Goal: Transaction & Acquisition: Download file/media

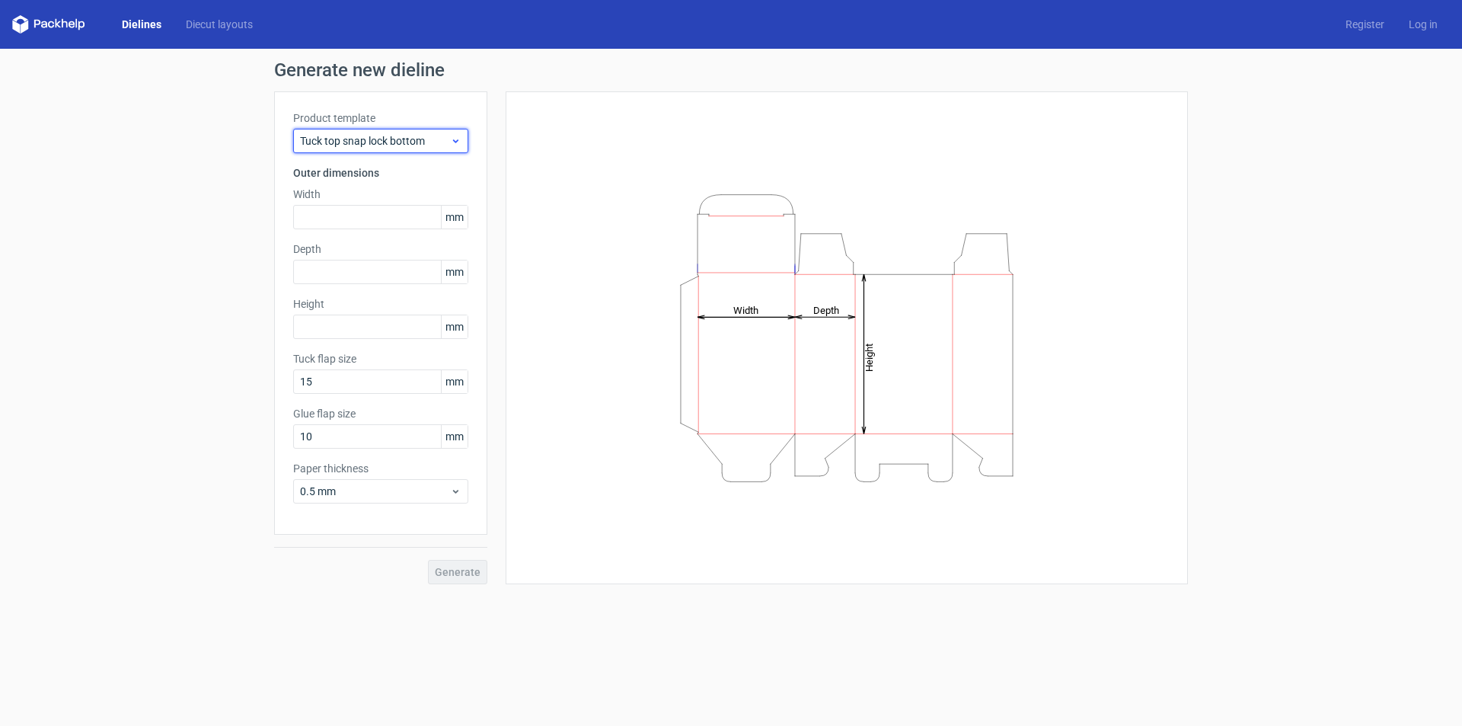
click at [406, 141] on span "Tuck top snap lock bottom" at bounding box center [375, 140] width 150 height 15
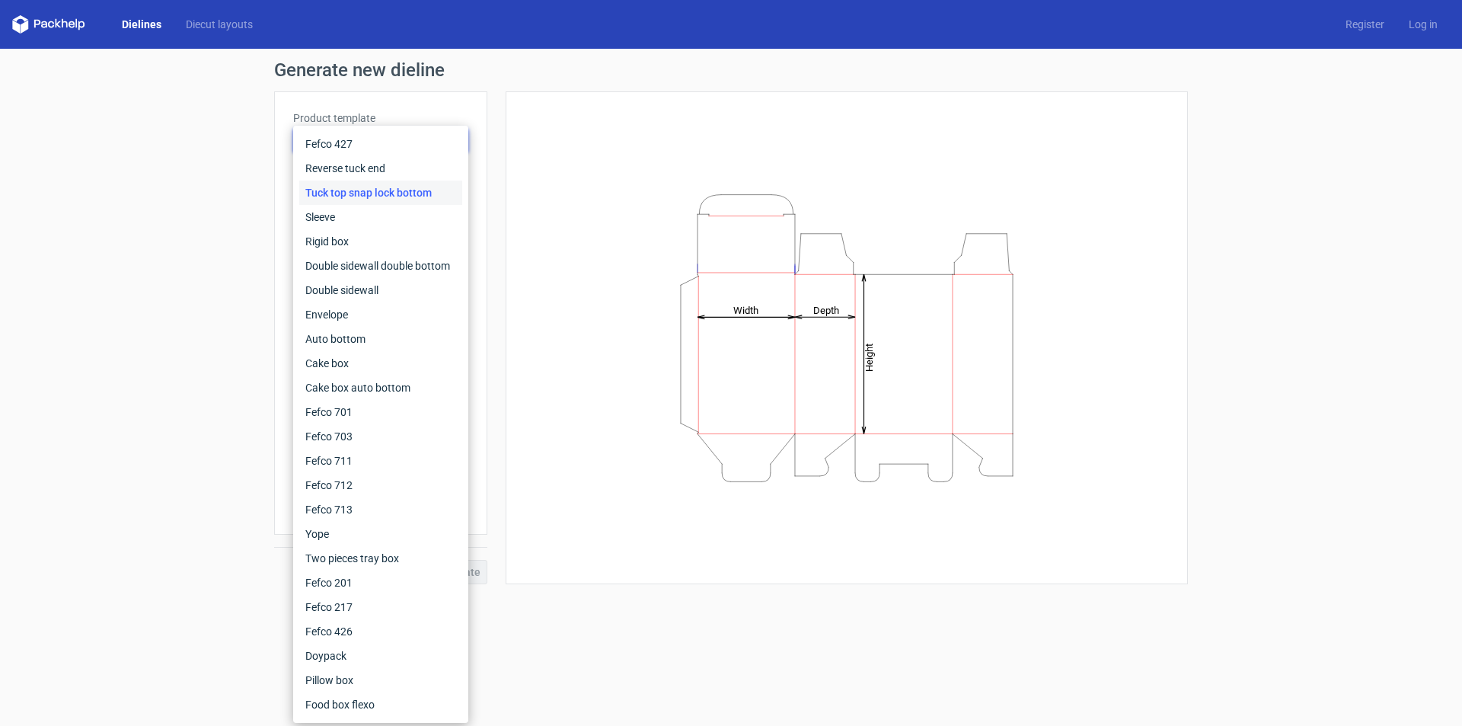
click at [413, 195] on div "Tuck top snap lock bottom" at bounding box center [380, 192] width 163 height 24
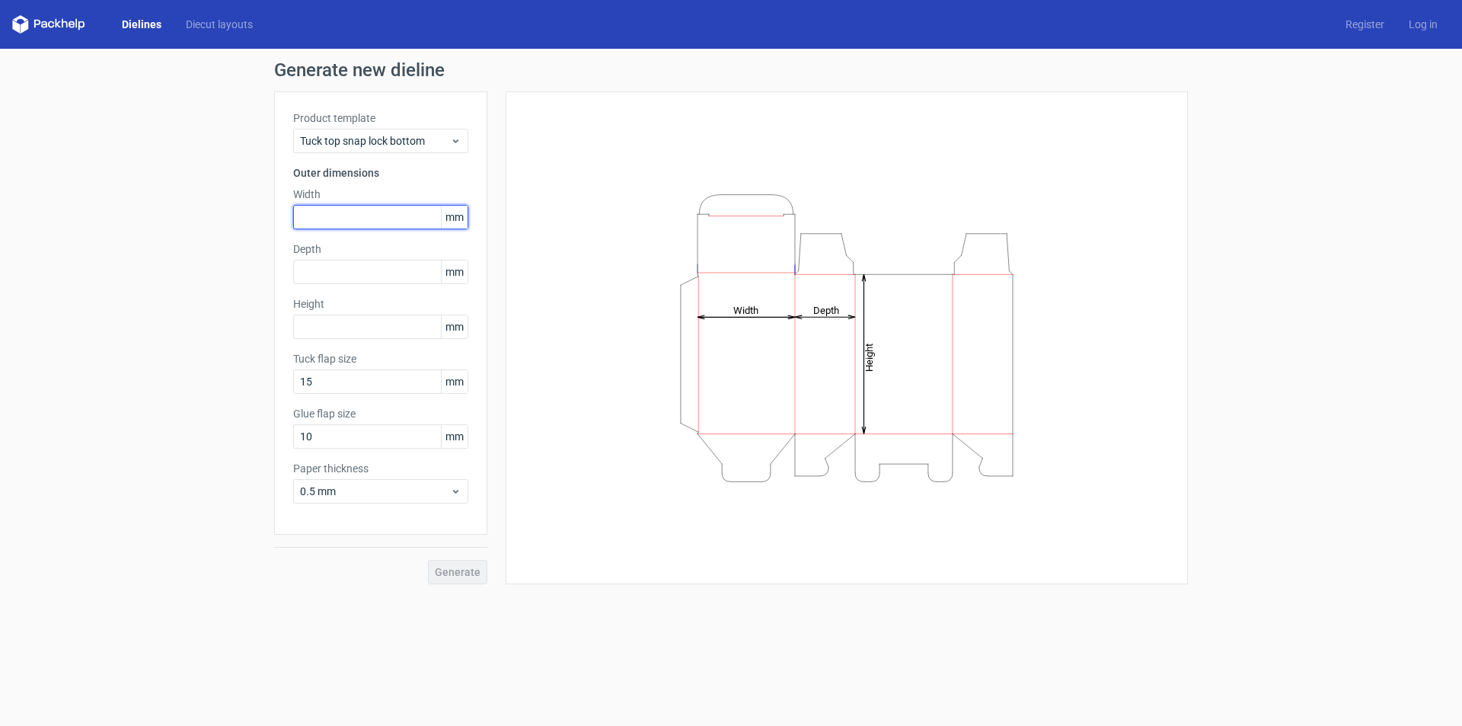
click at [382, 228] on input "text" at bounding box center [380, 217] width 175 height 24
type input "165"
type input "80"
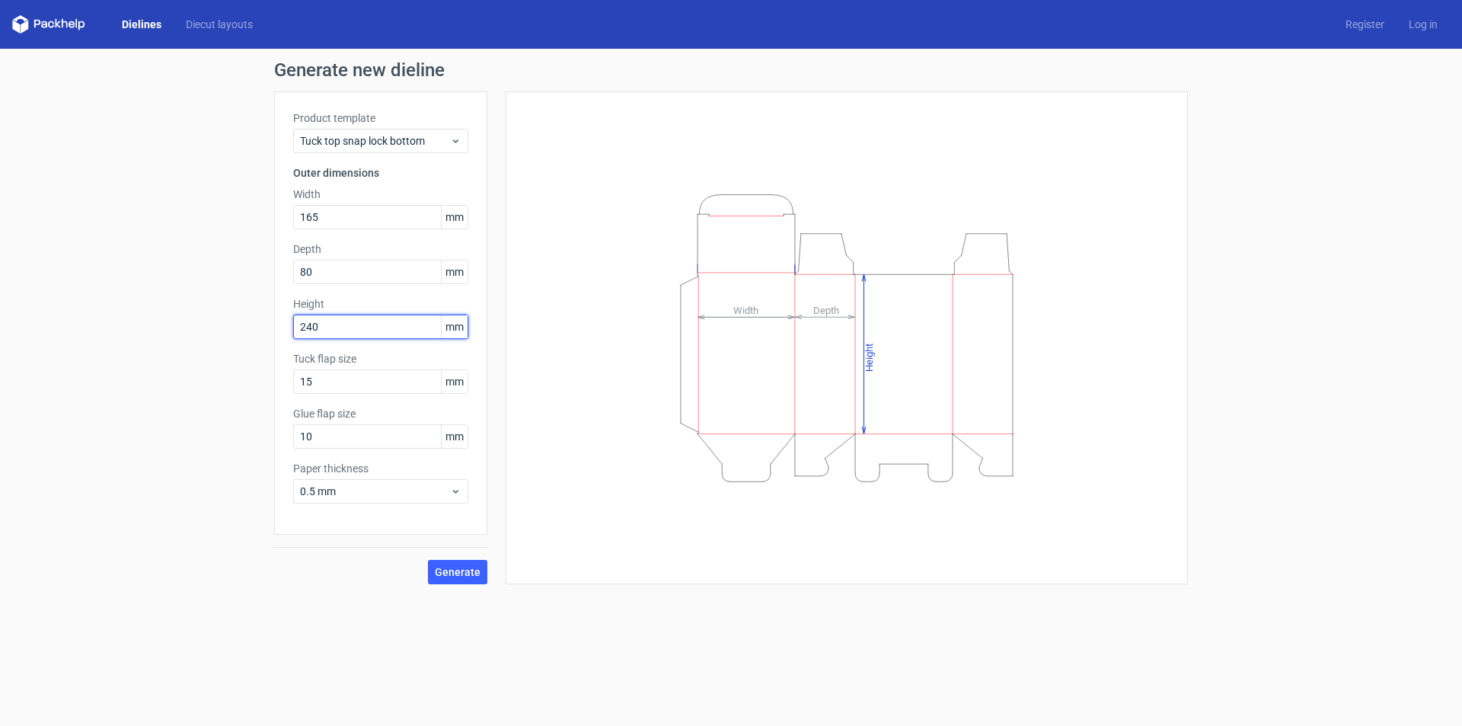
type input "240"
click at [466, 568] on span "Generate" at bounding box center [458, 572] width 46 height 11
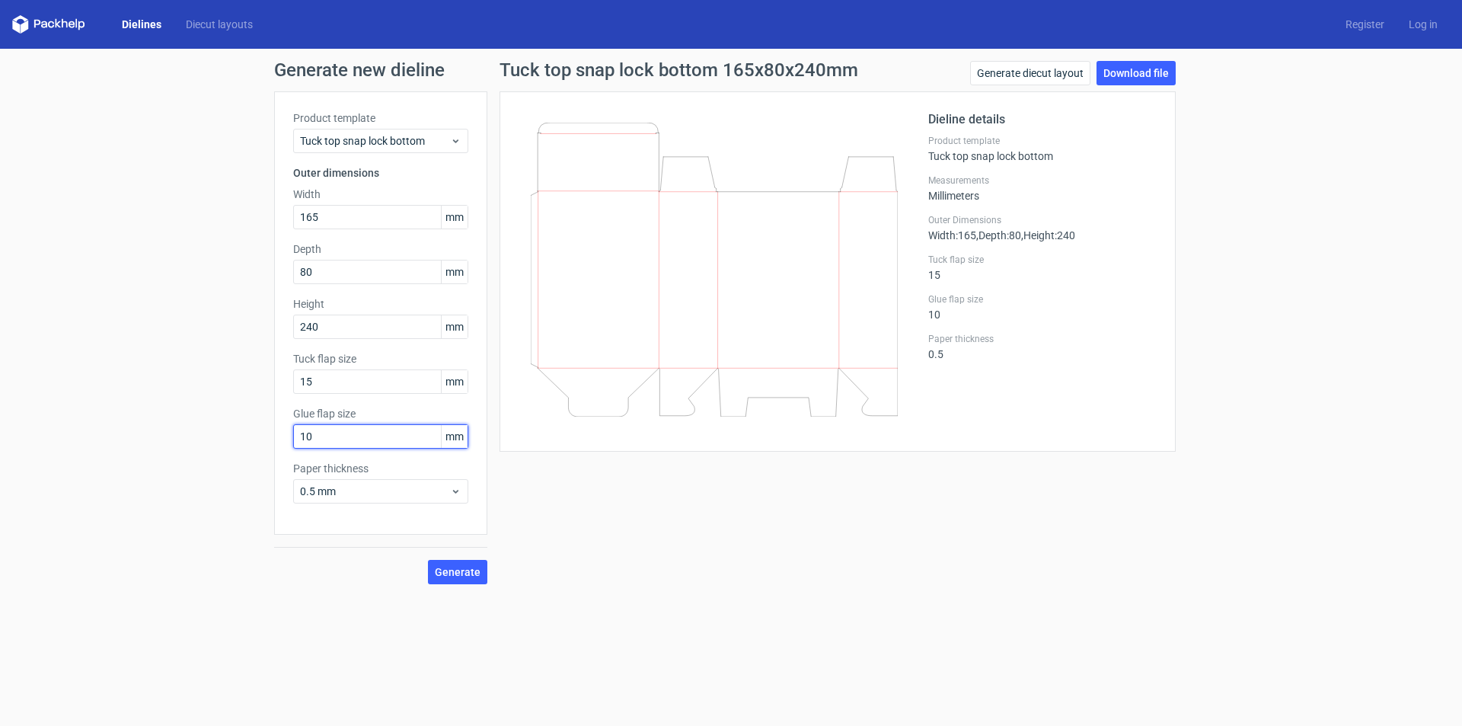
drag, startPoint x: 319, startPoint y: 445, endPoint x: 290, endPoint y: 448, distance: 29.0
click at [290, 448] on div "Product template Tuck top snap lock bottom Outer dimensions Width 165 mm Depth …" at bounding box center [380, 312] width 213 height 443
type input "15"
click at [480, 569] on span "Generate" at bounding box center [458, 572] width 46 height 11
click at [1149, 78] on link "Download file" at bounding box center [1136, 73] width 79 height 24
